Goal: Contribute content: Add original content to the website for others to see

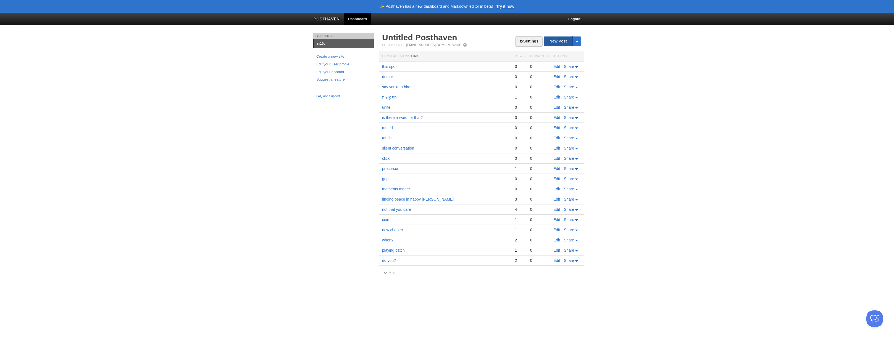
click at [554, 40] on link "New Post" at bounding box center [562, 41] width 37 height 10
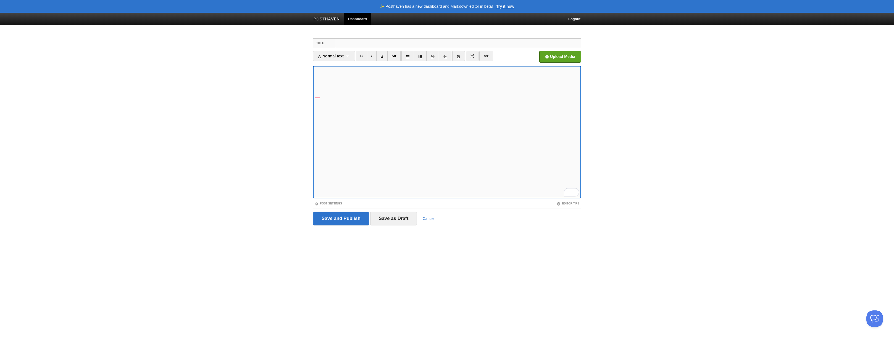
click at [372, 42] on input "Title" at bounding box center [458, 43] width 246 height 9
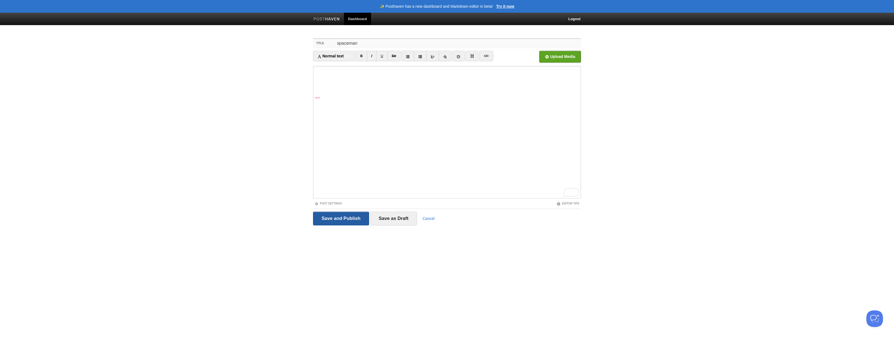
type input "spaceman"
click at [347, 223] on input "Save and Publish" at bounding box center [341, 219] width 56 height 14
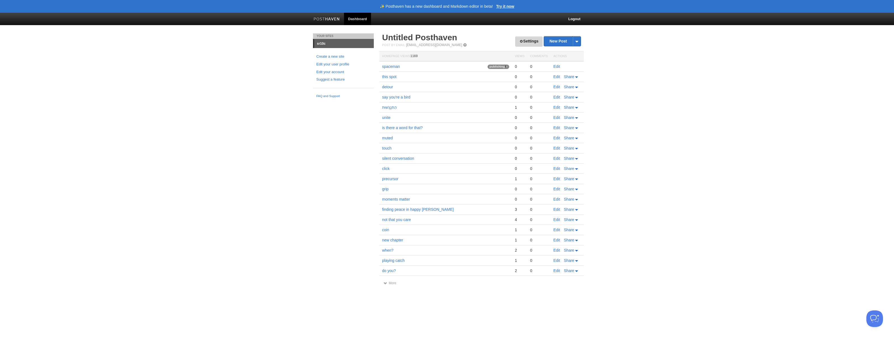
click at [522, 42] on link "Settings" at bounding box center [528, 41] width 27 height 10
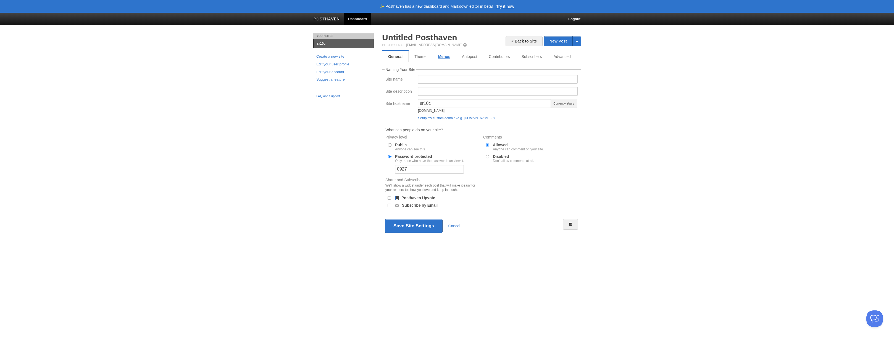
click at [441, 57] on link "Menus" at bounding box center [444, 56] width 24 height 11
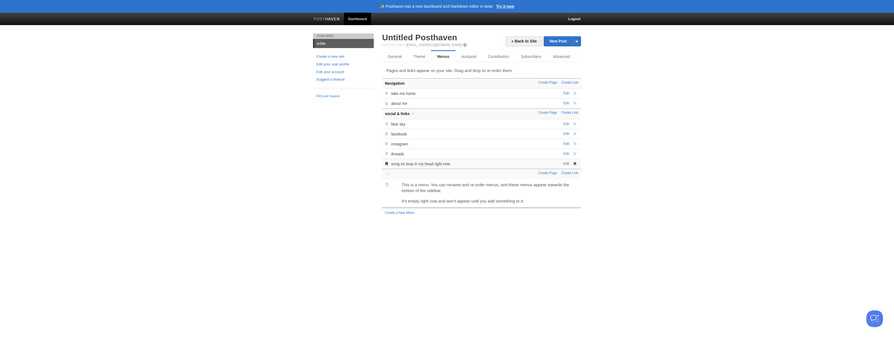
click at [564, 162] on link "Edit" at bounding box center [566, 164] width 6 height 4
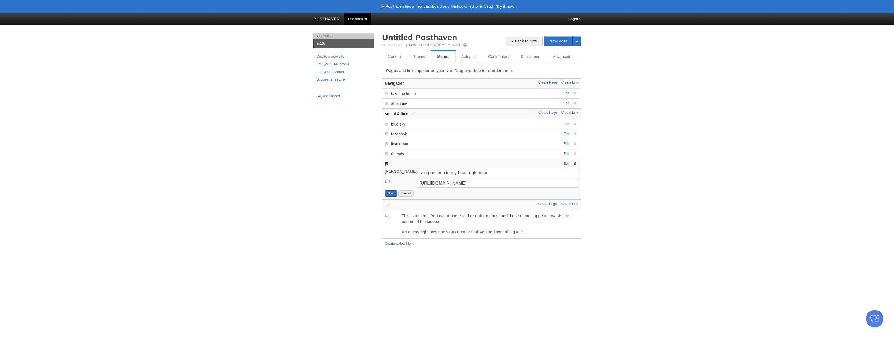
click at [488, 189] on div "[URL][DOMAIN_NAME]" at bounding box center [498, 184] width 164 height 10
click at [490, 182] on input "[URL][DOMAIN_NAME]" at bounding box center [498, 183] width 161 height 9
paste input "KU5o6M7S5nQ?si=yOtewPTmcFXtNUU-"
type input "[URL][DOMAIN_NAME]"
click at [393, 193] on button "Save" at bounding box center [391, 194] width 12 height 6
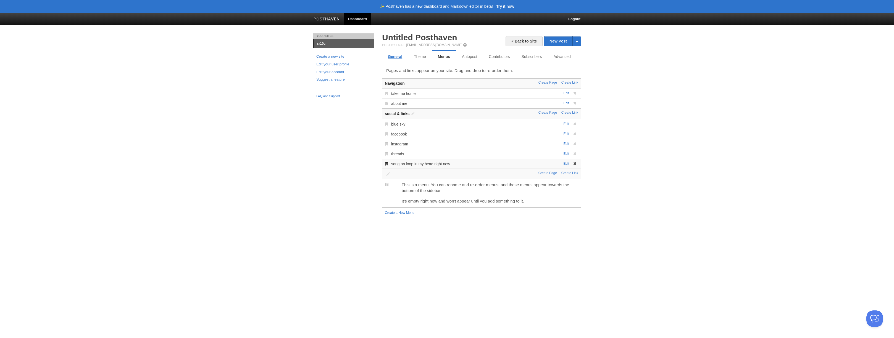
click at [391, 56] on link "General" at bounding box center [395, 56] width 26 height 11
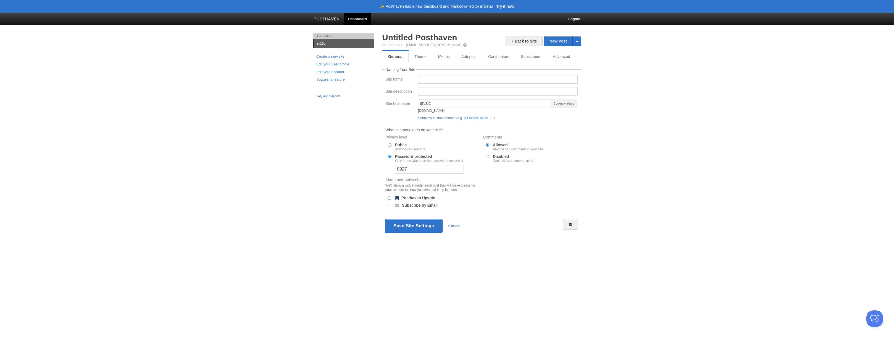
click at [329, 17] on img at bounding box center [327, 19] width 26 height 4
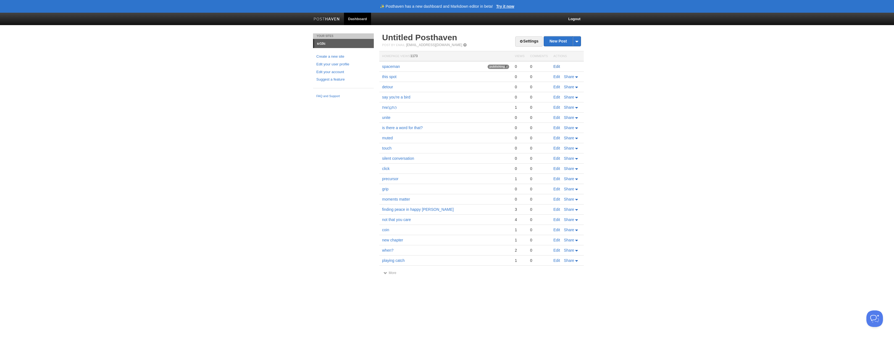
click at [559, 67] on link "Edit" at bounding box center [556, 66] width 7 height 4
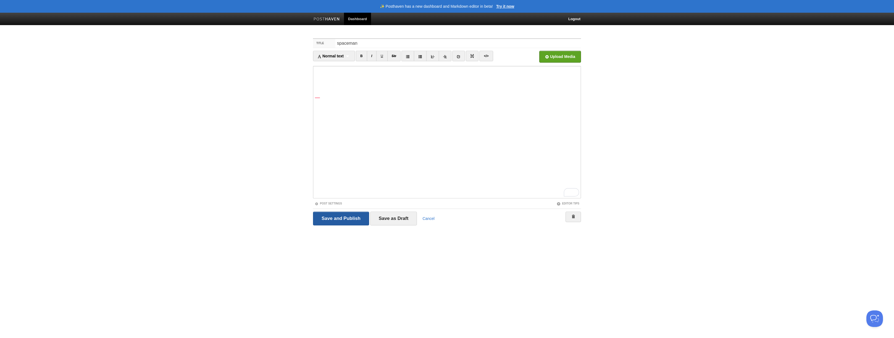
click at [343, 221] on input "Save and Publish" at bounding box center [341, 219] width 56 height 14
